Goal: Task Accomplishment & Management: Complete application form

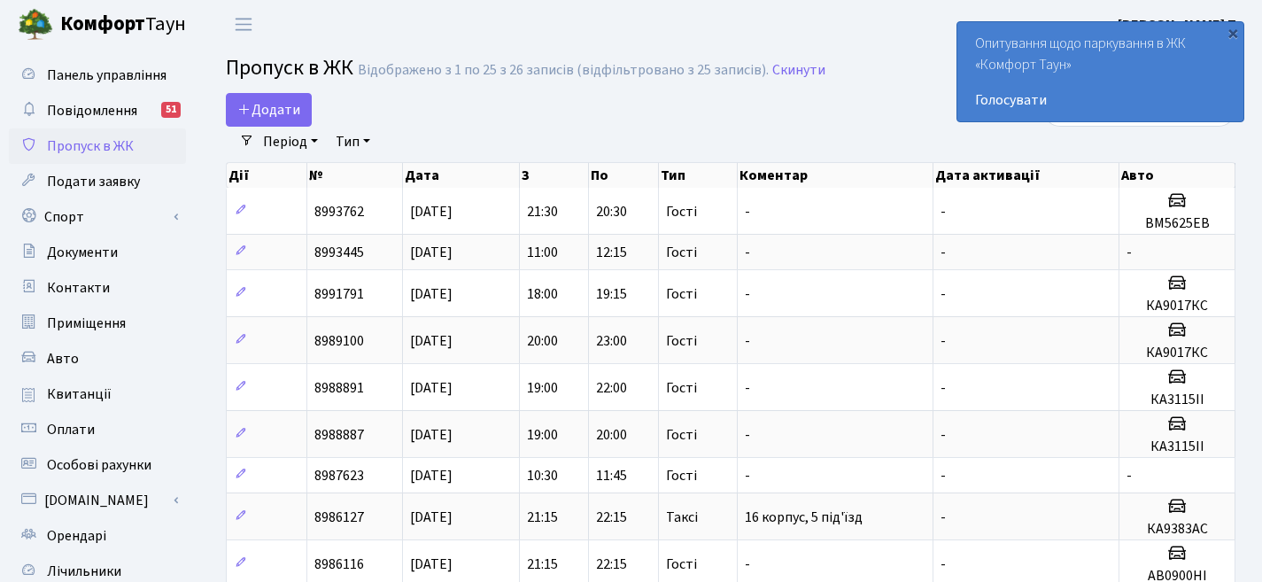
select select "25"
click at [252, 97] on link "Додати" at bounding box center [269, 110] width 86 height 34
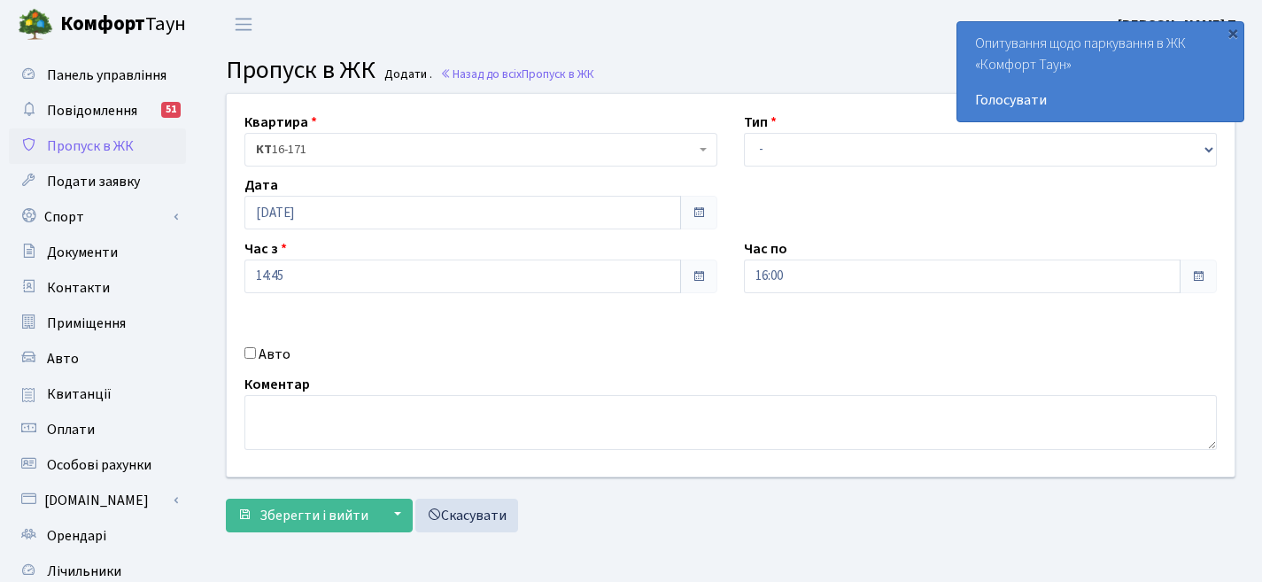
click at [246, 348] on input "Авто" at bounding box center [250, 353] width 12 height 12
checkbox input "true"
paste input "СА 5304"
click at [772, 337] on input "СА 5304" at bounding box center [980, 339] width 473 height 34
click at [775, 339] on input "СА 5304" at bounding box center [980, 339] width 473 height 34
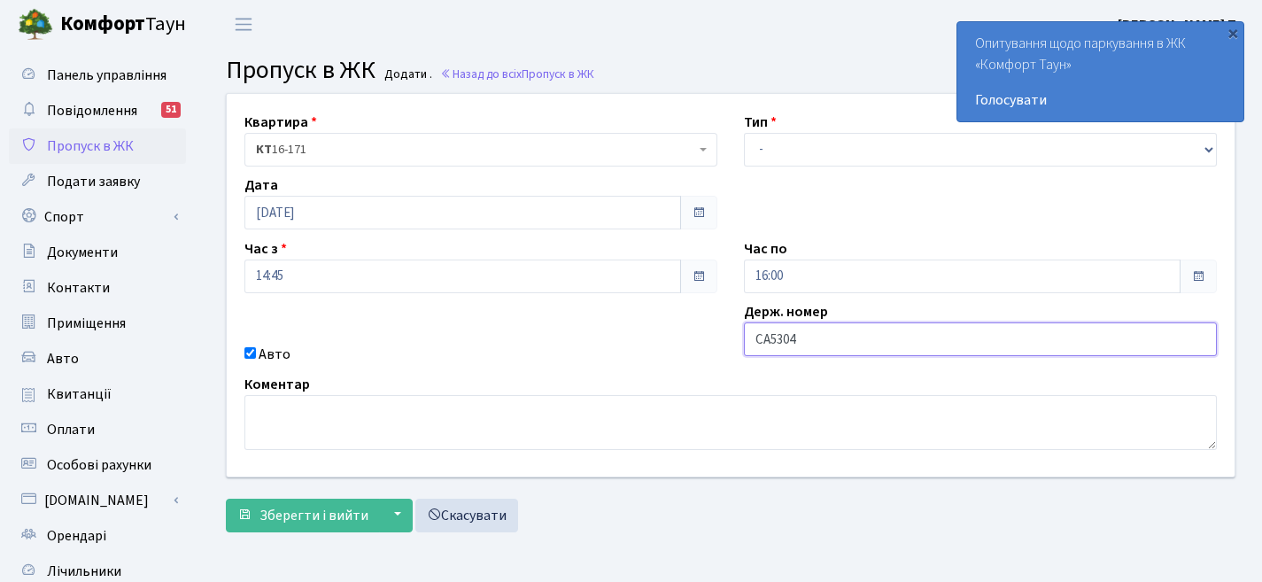
click at [849, 347] on input "СА5304" at bounding box center [980, 339] width 473 height 34
type input "СА5304ВІ"
click at [764, 126] on label "Тип" at bounding box center [760, 122] width 33 height 21
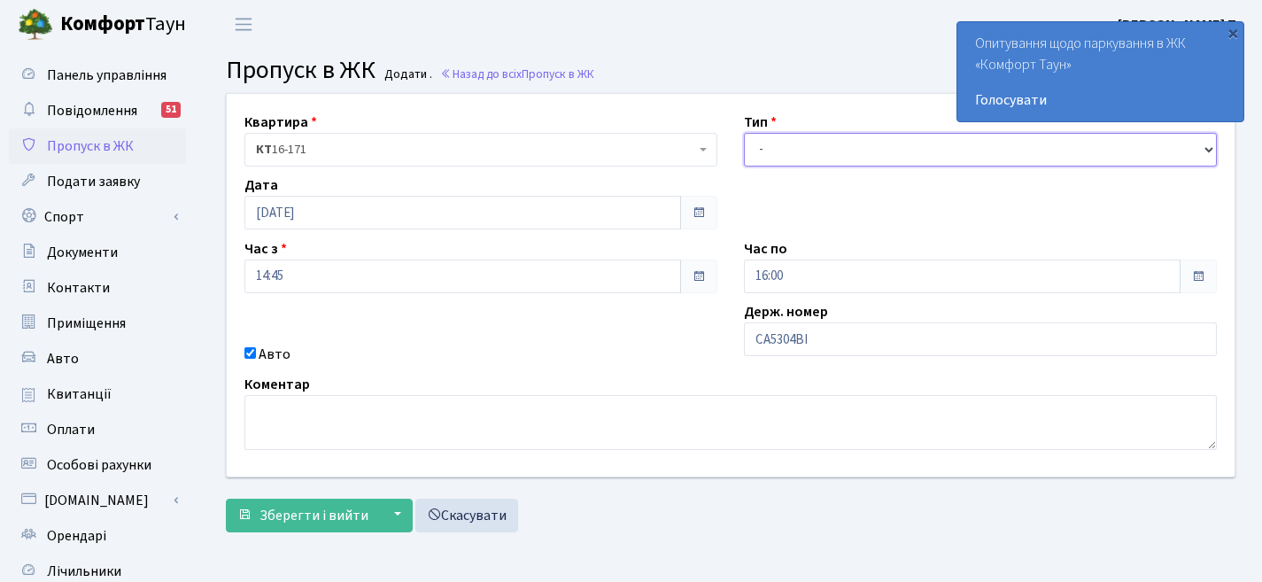
click at [781, 133] on select "- Доставка Таксі Гості Сервіс" at bounding box center [980, 150] width 473 height 34
select select "3"
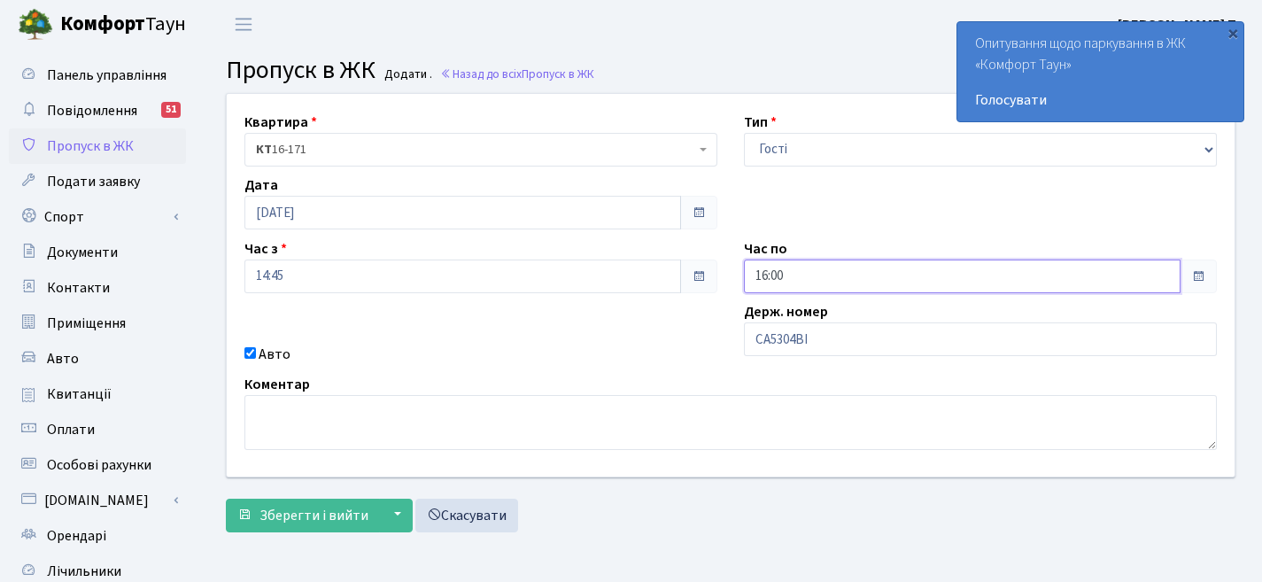
click at [827, 280] on input "16:00" at bounding box center [962, 277] width 437 height 34
click at [802, 65] on icon at bounding box center [793, 75] width 48 height 48
click at [801, 59] on icon at bounding box center [793, 75] width 48 height 48
click at [798, 57] on icon at bounding box center [793, 75] width 48 height 48
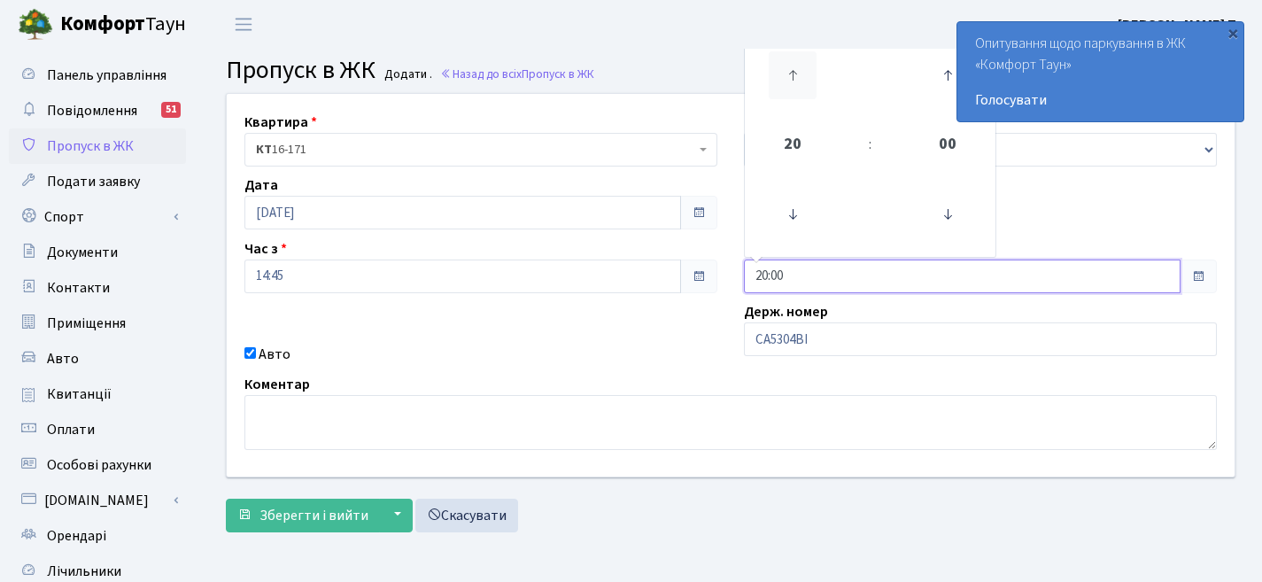
click at [798, 57] on icon at bounding box center [793, 75] width 48 height 48
click at [798, 66] on icon at bounding box center [793, 75] width 48 height 48
type input "00:00"
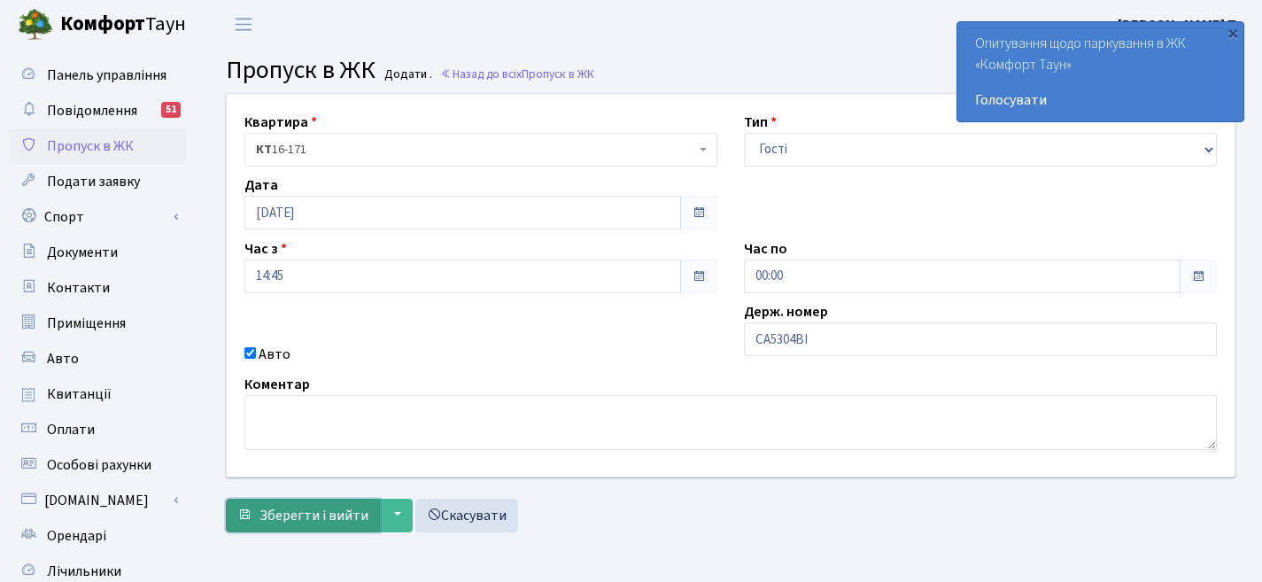
click at [321, 508] on span "Зберегти і вийти" at bounding box center [314, 515] width 109 height 19
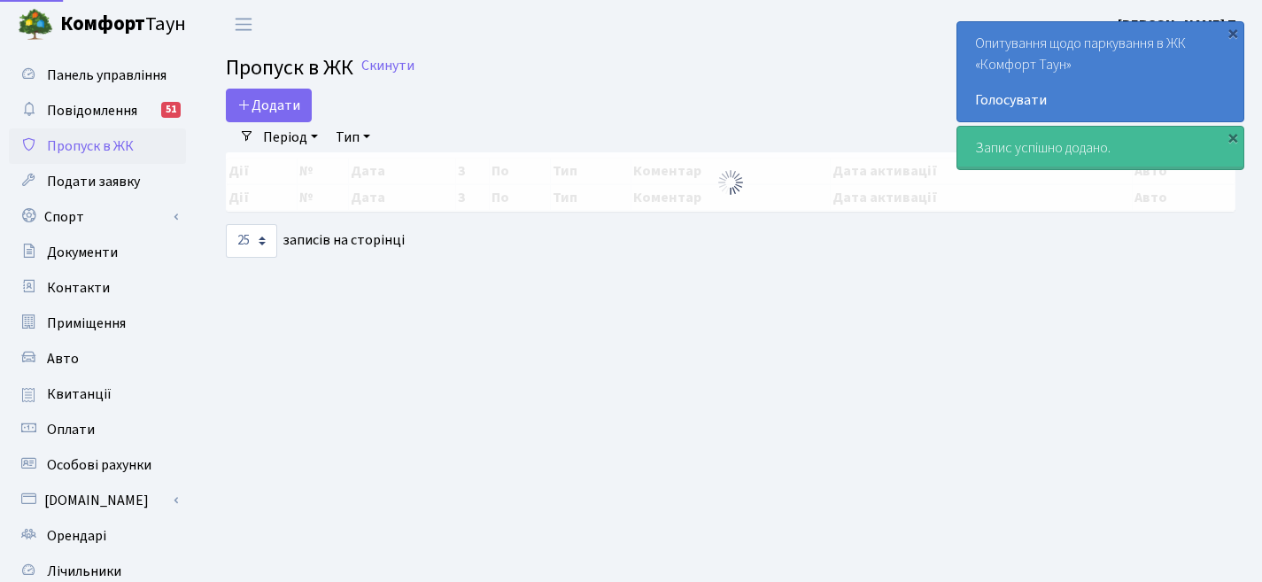
select select "25"
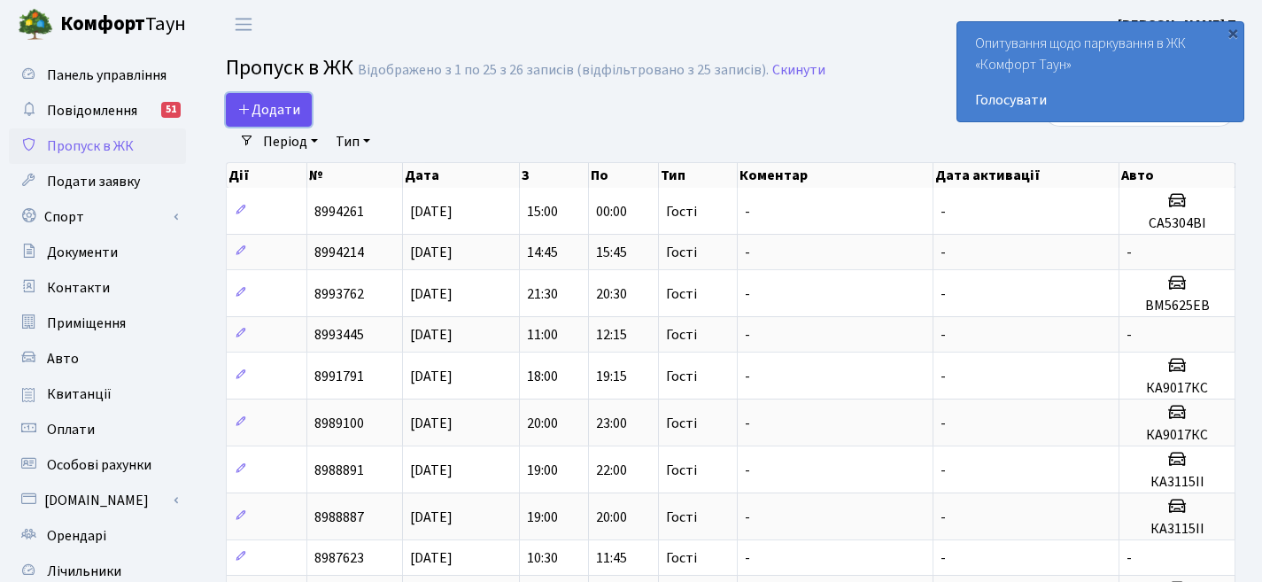
click at [263, 111] on span "Додати" at bounding box center [268, 109] width 63 height 19
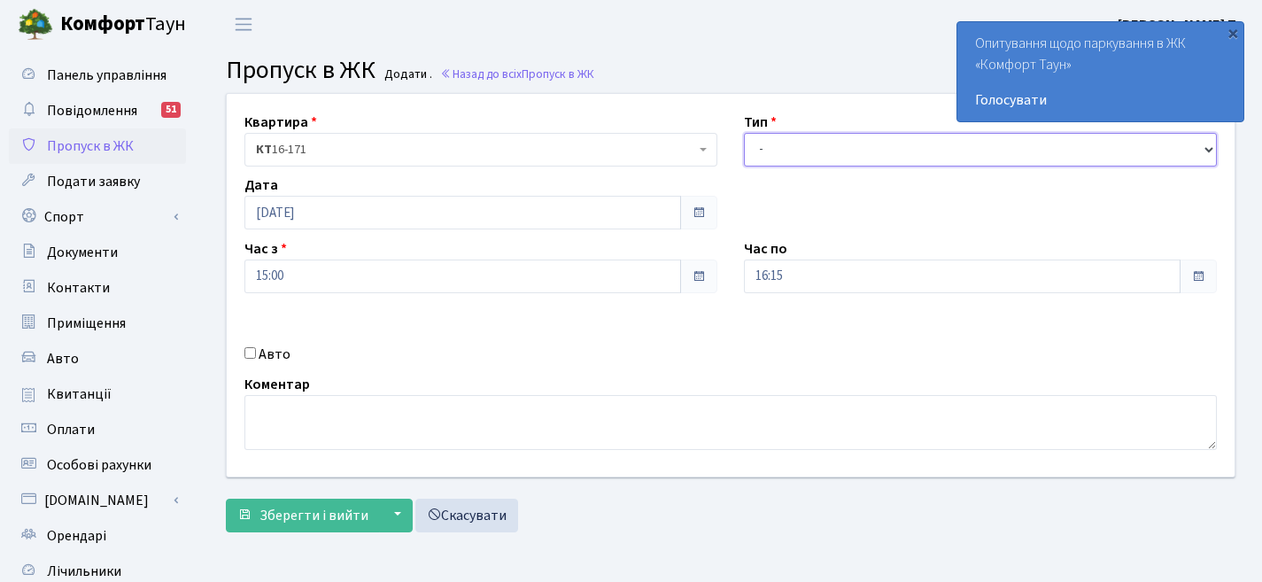
click at [884, 143] on select "- Доставка Таксі Гості Сервіс" at bounding box center [980, 150] width 473 height 34
click at [255, 353] on div "Авто" at bounding box center [481, 354] width 500 height 21
click at [252, 354] on input "Авто" at bounding box center [250, 353] width 12 height 12
checkbox input "true"
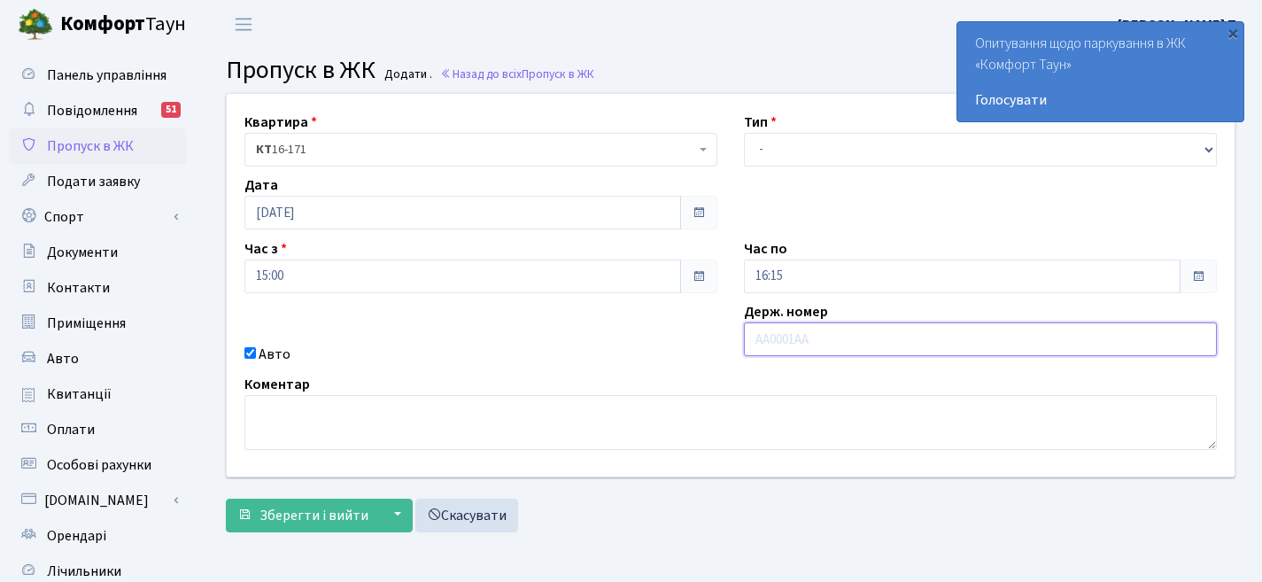
click at [765, 347] on input "text" at bounding box center [980, 339] width 473 height 34
paste input "Номер ав"
type input "Номер ав"
drag, startPoint x: 813, startPoint y: 341, endPoint x: 382, endPoint y: 341, distance: 431.3
click at [593, 341] on div "Квартира <b>КТ</b>&nbsp;&nbsp;&nbsp;&nbsp;16-171 КТ 16-171 Тип - Доставка Таксі…" at bounding box center [730, 285] width 1035 height 383
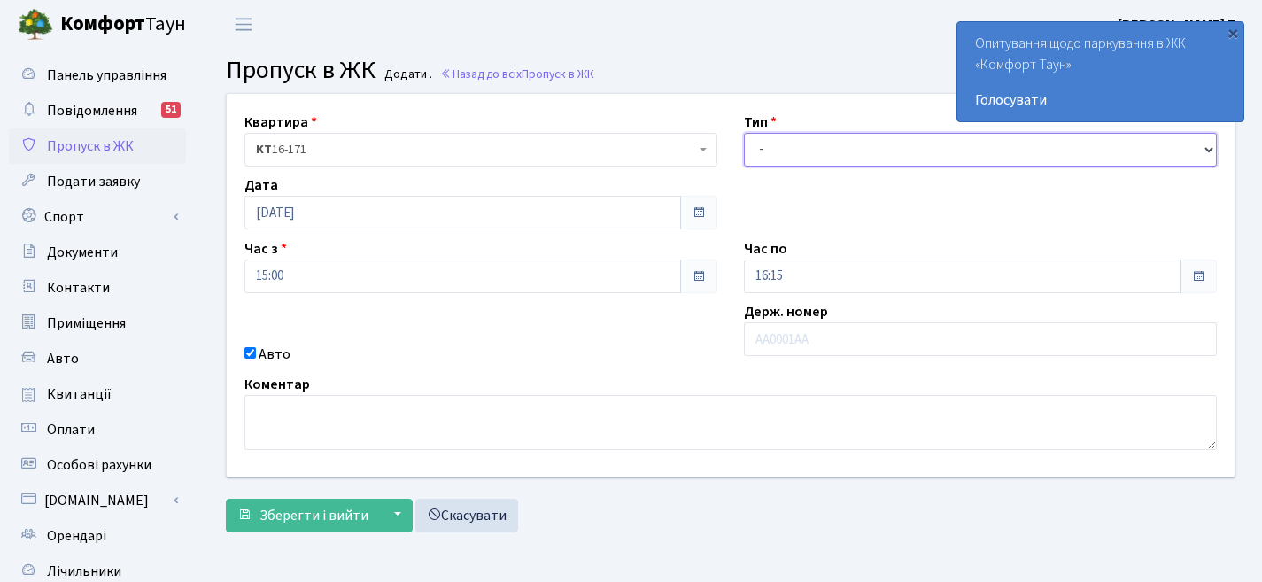
click at [843, 155] on select "- Доставка Таксі Гості Сервіс" at bounding box center [980, 150] width 473 height 34
select select "3"
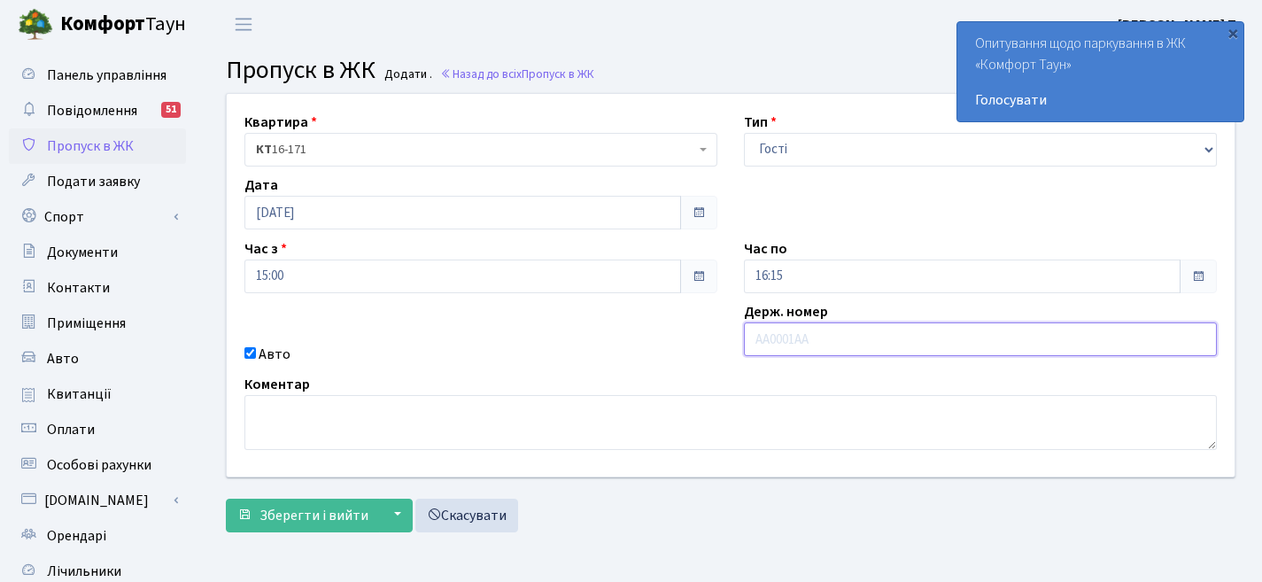
click at [839, 337] on input "text" at bounding box center [980, 339] width 473 height 34
paste input "КА77-08К"
click at [788, 337] on input "КА77-08К" at bounding box center [980, 339] width 473 height 34
click at [922, 332] on input "КА7708К" at bounding box center [980, 339] width 473 height 34
type input "КА7708КО"
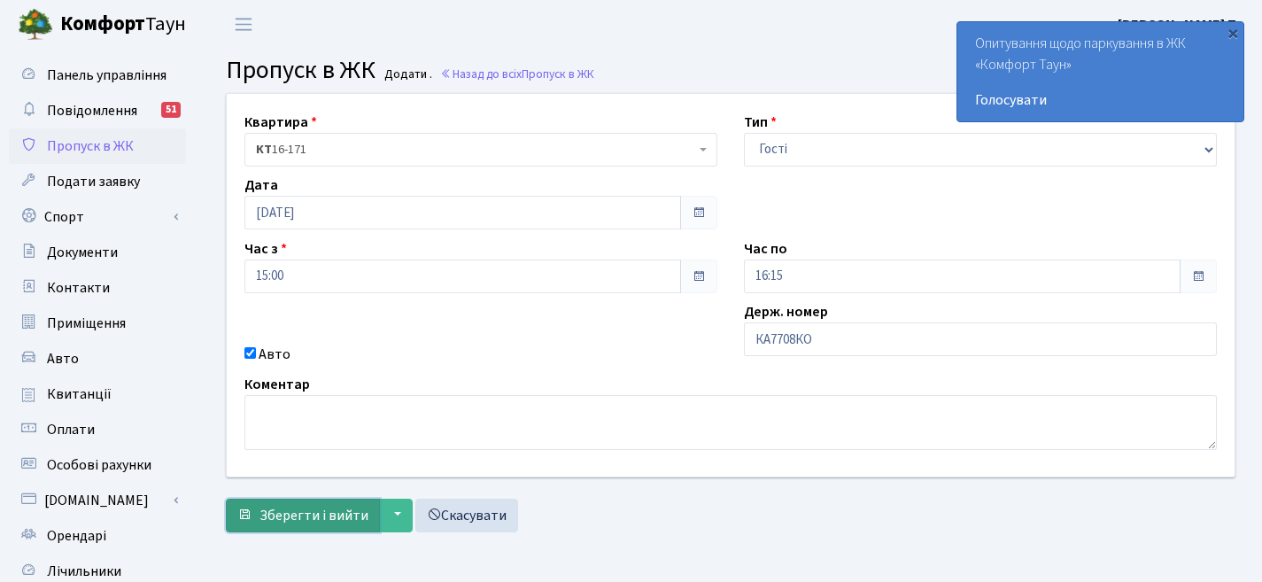
click at [342, 508] on span "Зберегти і вийти" at bounding box center [314, 515] width 109 height 19
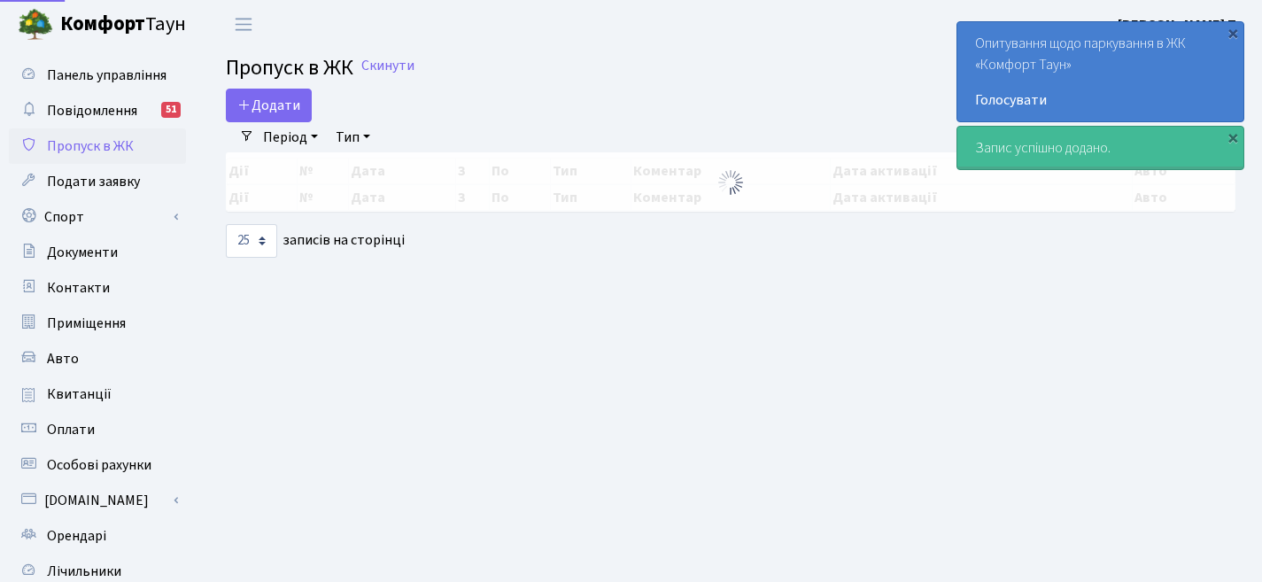
select select "25"
